Goal: Task Accomplishment & Management: Use online tool/utility

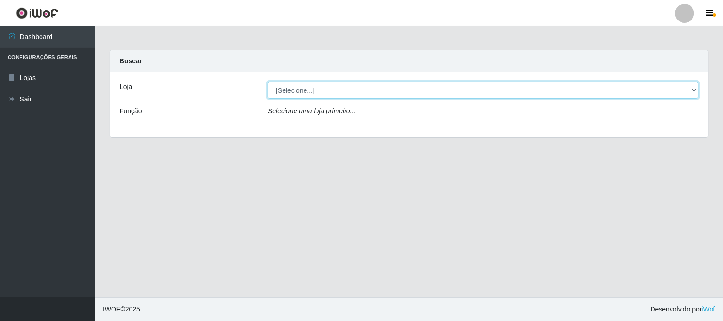
click at [697, 90] on select "[Selecione...] Casatudo BR" at bounding box center [483, 90] width 431 height 17
select select "197"
click at [268, 82] on select "[Selecione...] Casatudo BR" at bounding box center [483, 90] width 431 height 17
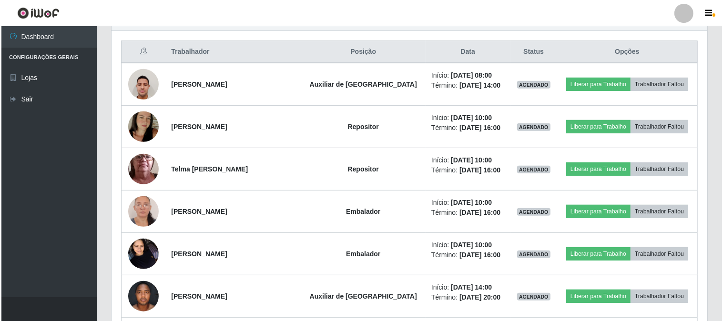
scroll to position [302, 0]
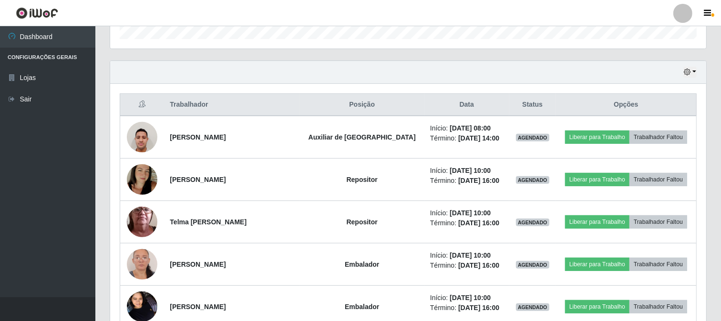
drag, startPoint x: 262, startPoint y: 191, endPoint x: 107, endPoint y: 224, distance: 159.0
click at [107, 224] on div "Hoje 1 dia 3 dias 1 Semana Não encerrados Trabalhador Posição Data Status Opçõe…" at bounding box center [408, 312] width 611 height 502
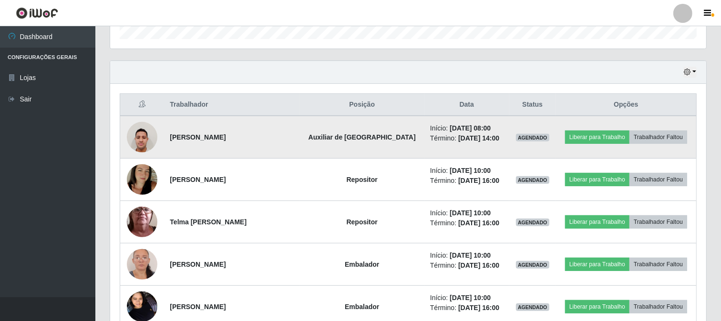
click at [291, 142] on td "[PERSON_NAME]" at bounding box center [231, 137] width 135 height 43
click at [593, 133] on button "Liberar para Trabalho" at bounding box center [597, 137] width 64 height 13
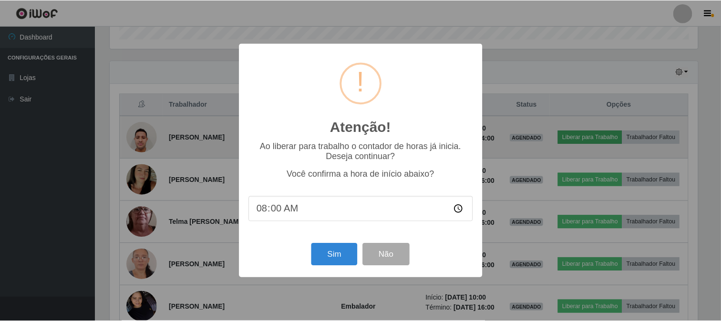
scroll to position [197, 590]
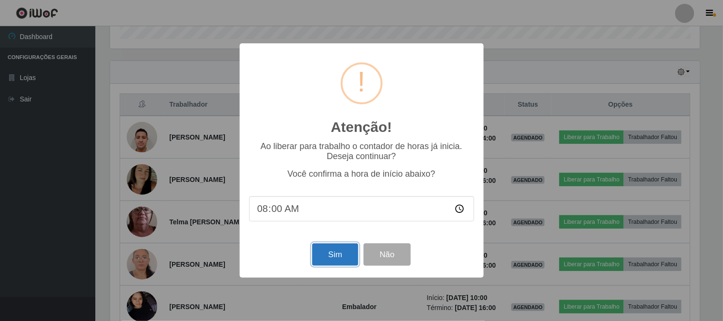
click at [354, 258] on button "Sim" at bounding box center [335, 255] width 46 height 22
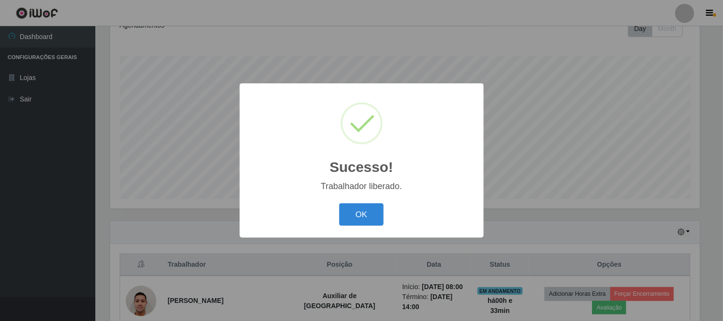
click at [340, 204] on button "OK" at bounding box center [362, 215] width 44 height 22
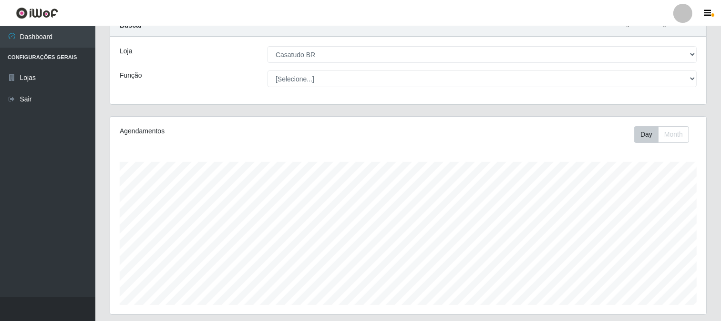
scroll to position [0, 0]
